Goal: Task Accomplishment & Management: Complete application form

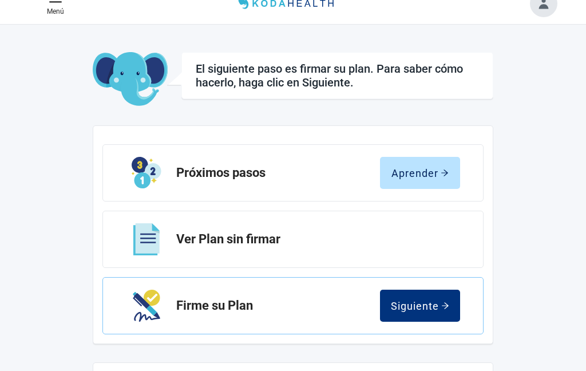
scroll to position [32, 0]
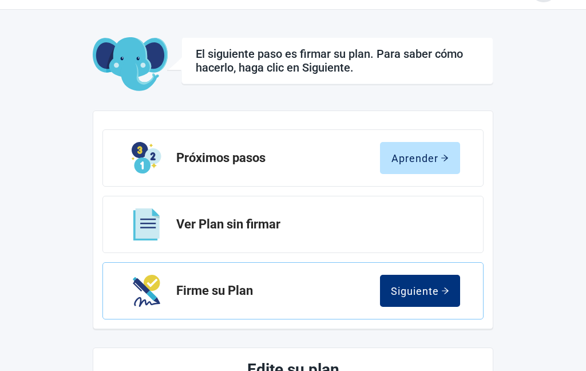
click at [437, 156] on div "Aprender" at bounding box center [419, 157] width 57 height 11
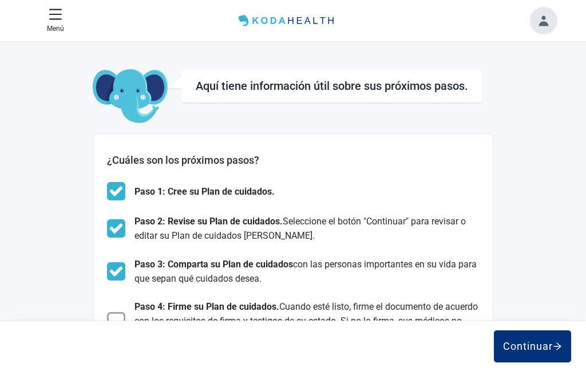
click at [124, 323] on div "Continuar" at bounding box center [293, 345] width 586 height 50
click at [124, 330] on img at bounding box center [116, 321] width 18 height 18
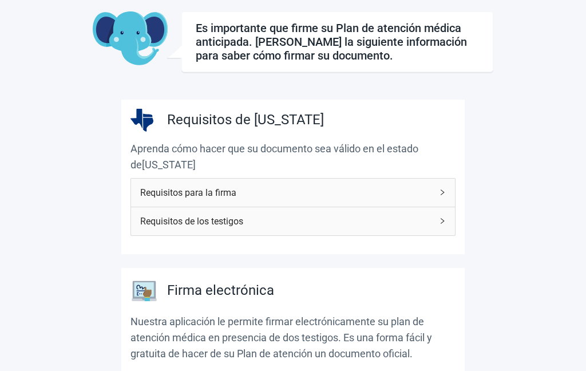
click at [443, 193] on icon "right" at bounding box center [442, 192] width 7 height 7
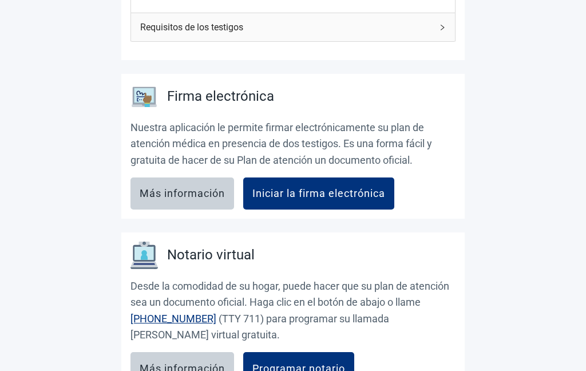
scroll to position [419, 0]
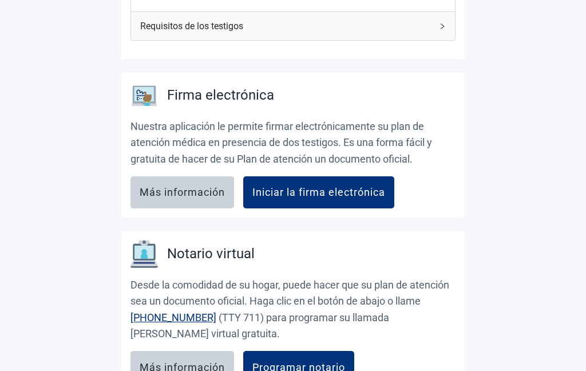
click at [368, 187] on div "Iniciar la firma electrónica" at bounding box center [318, 192] width 133 height 11
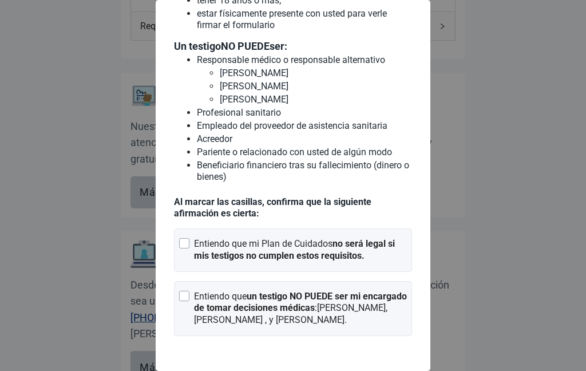
scroll to position [122, 0]
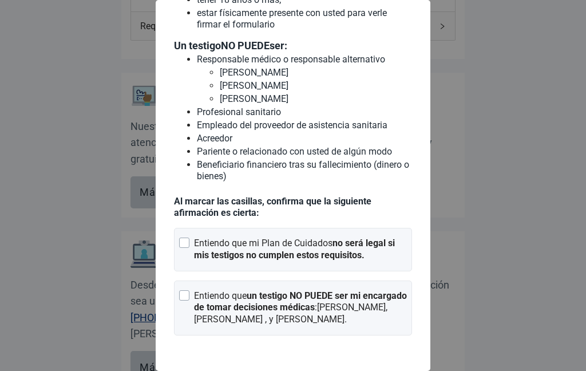
click at [188, 248] on div at bounding box center [184, 242] width 10 height 10
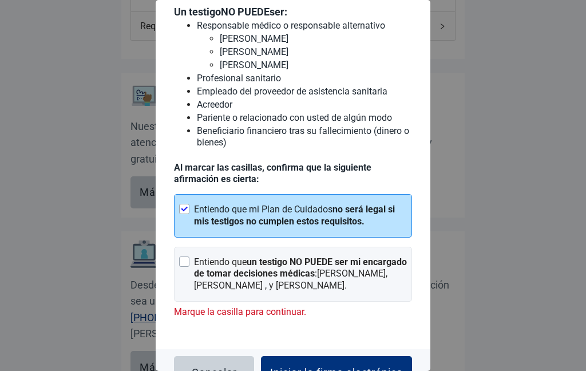
scroll to position [156, 0]
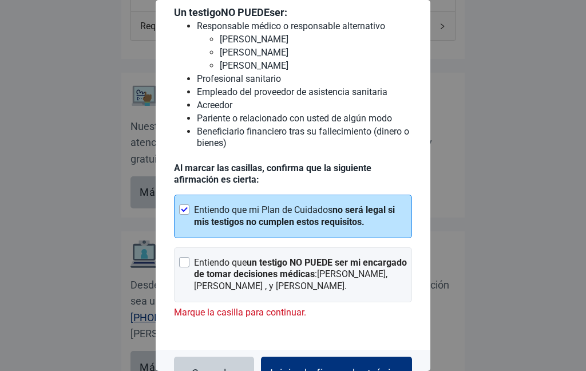
click at [366, 370] on div "Iniciar la firma electrónica" at bounding box center [336, 372] width 133 height 11
click at [362, 370] on div "Iniciar la firma electrónica" at bounding box center [336, 372] width 133 height 11
click at [188, 279] on div "Entiendo que un testigo NO PUEDE ser mi encargado de tomar decisiones médicas :…" at bounding box center [293, 274] width 238 height 55
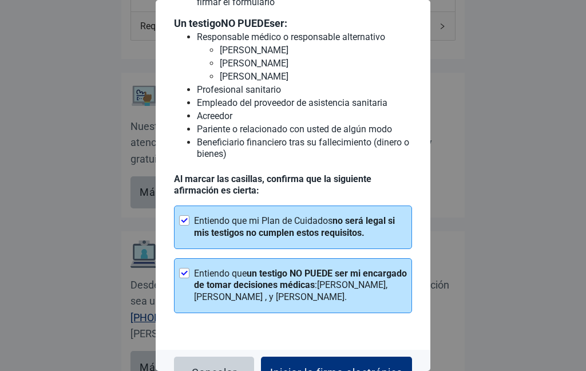
click at [350, 370] on div "Iniciar la firma electrónica" at bounding box center [336, 372] width 133 height 11
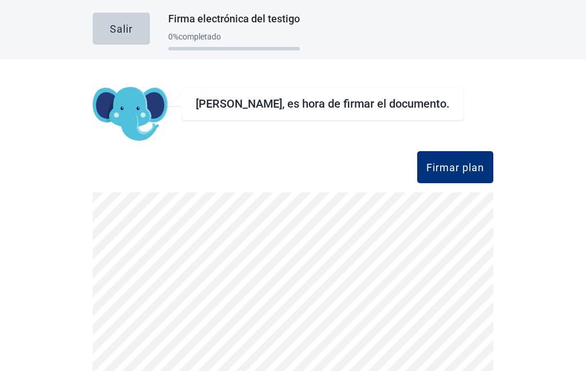
scroll to position [46, 0]
click at [456, 161] on div "Firmar plan" at bounding box center [455, 166] width 58 height 11
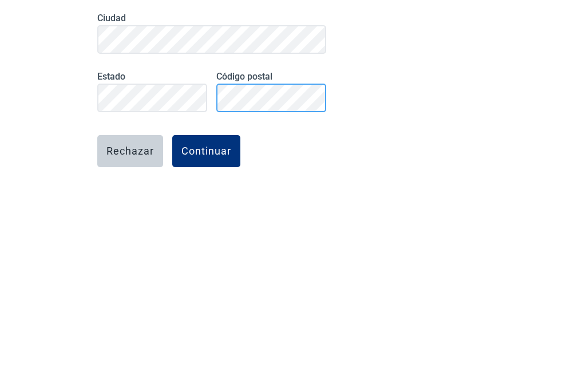
scroll to position [98, 0]
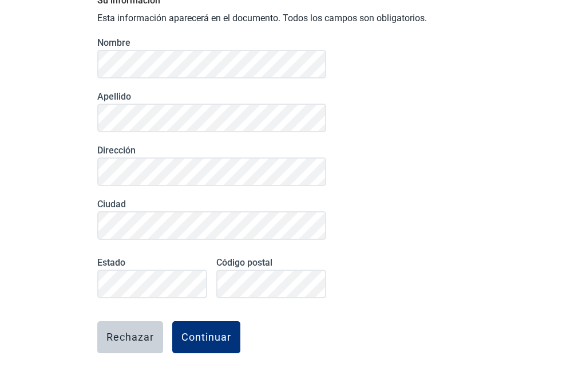
click at [221, 331] on div "Continuar" at bounding box center [206, 336] width 50 height 11
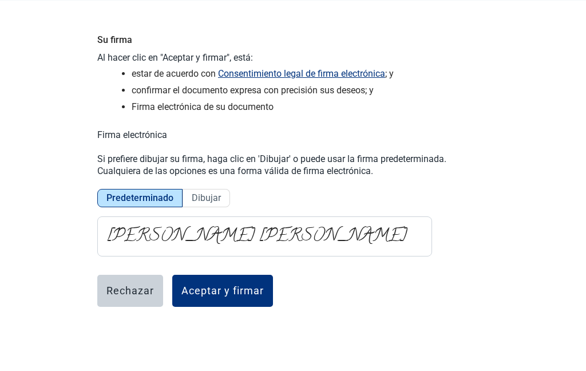
scroll to position [11, 0]
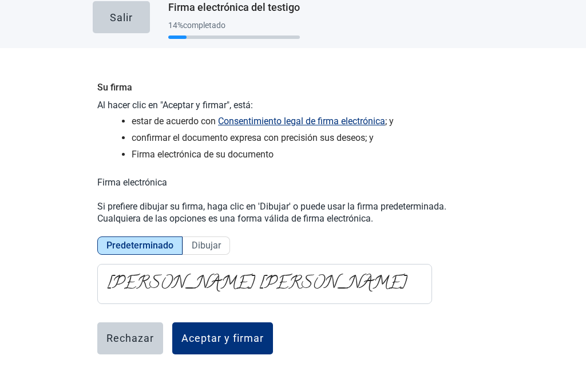
click at [237, 332] on div "Aceptar y firmar" at bounding box center [222, 337] width 82 height 11
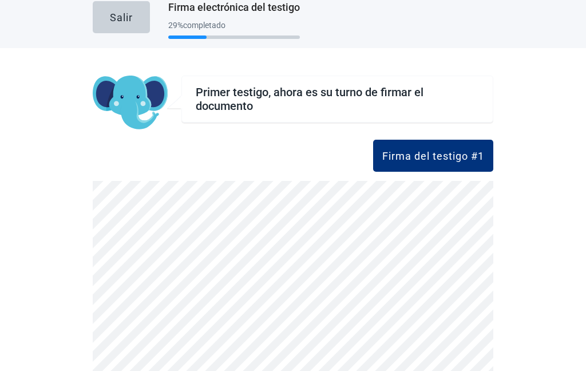
click at [415, 150] on div "Firma del testigo #1" at bounding box center [433, 155] width 102 height 11
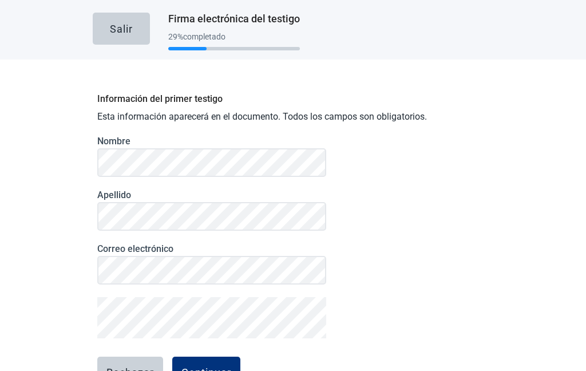
scroll to position [0, 0]
